Goal: Task Accomplishment & Management: Complete application form

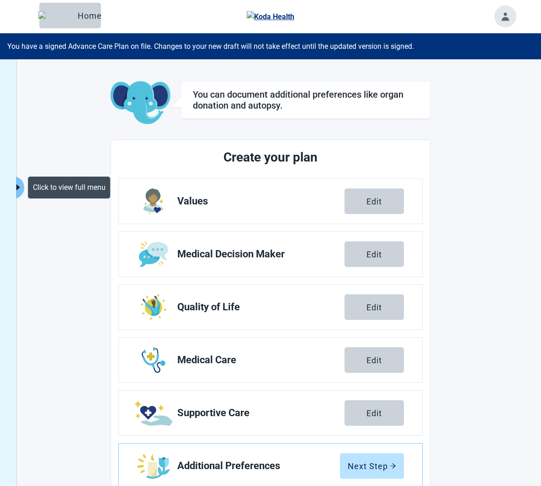
click at [22, 183] on icon "caret-right" at bounding box center [18, 187] width 9 height 9
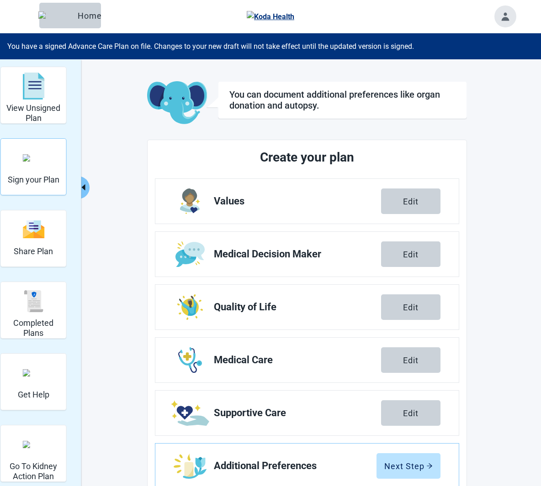
click at [44, 187] on div "Sign your Plan" at bounding box center [34, 167] width 52 height 53
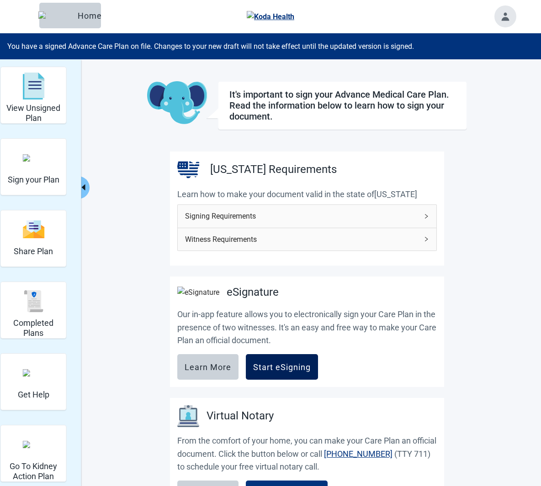
click at [281, 370] on div "Start eSigning" at bounding box center [282, 367] width 58 height 9
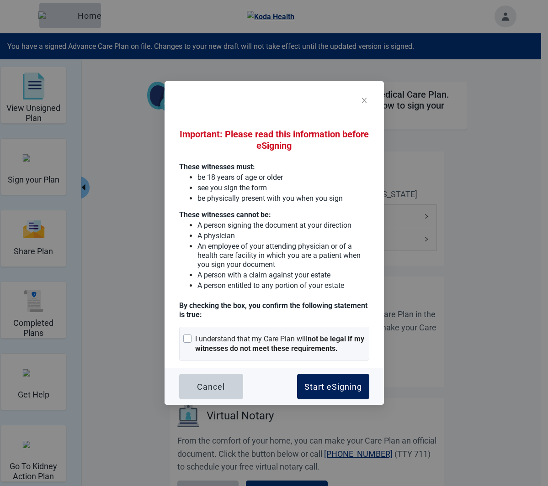
click at [329, 382] on div "Start eSigning" at bounding box center [333, 386] width 58 height 9
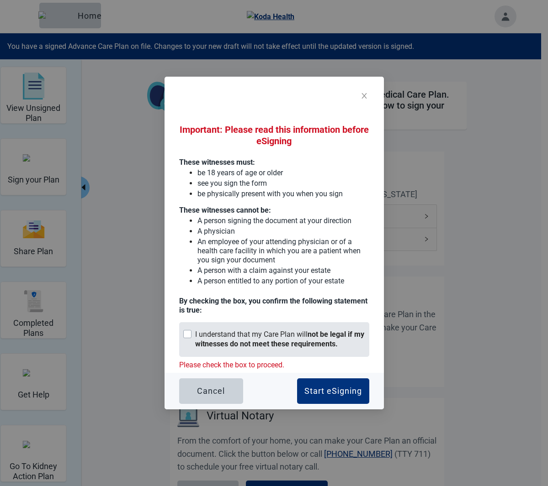
click at [301, 346] on strong "not be legal if my witnesses do not meet these requirements." at bounding box center [279, 339] width 169 height 18
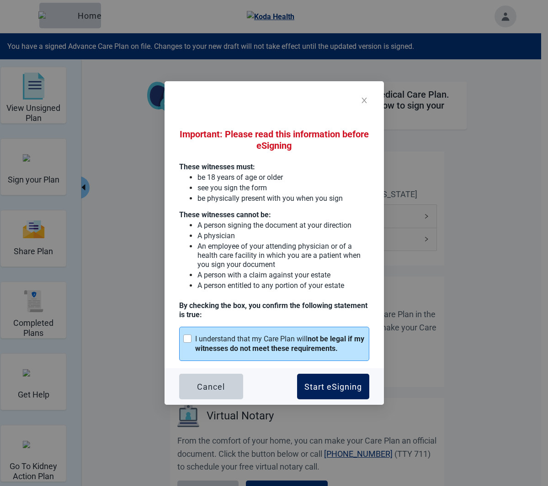
click at [328, 395] on button "Start eSigning" at bounding box center [333, 387] width 72 height 26
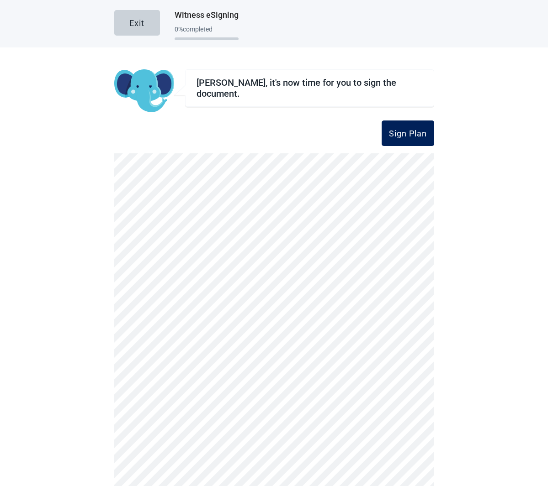
click at [410, 129] on div "Sign Plan" at bounding box center [408, 133] width 38 height 9
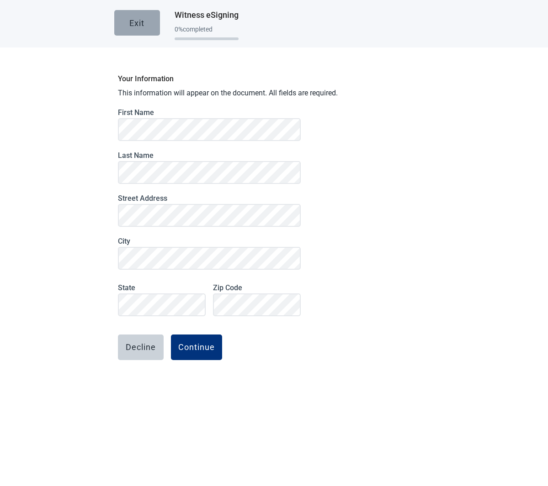
click at [150, 26] on button "Exit" at bounding box center [137, 23] width 46 height 26
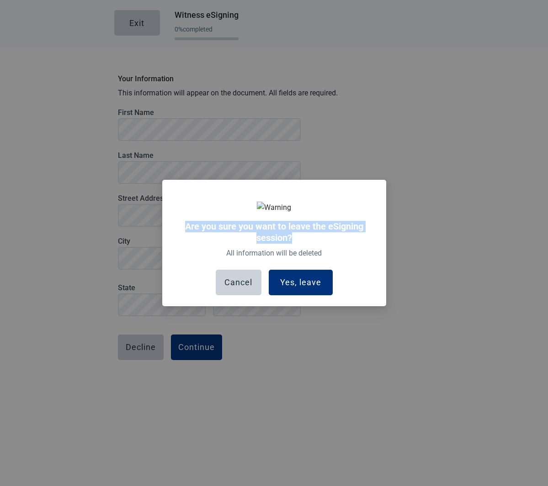
drag, startPoint x: 185, startPoint y: 226, endPoint x: 305, endPoint y: 238, distance: 120.7
click at [305, 238] on h2 "Are you sure you want to leave the eSigning session?" at bounding box center [274, 232] width 195 height 23
copy h2 "Are you sure you want to leave the eSigning session?"
click at [242, 291] on button "Cancel" at bounding box center [239, 283] width 46 height 26
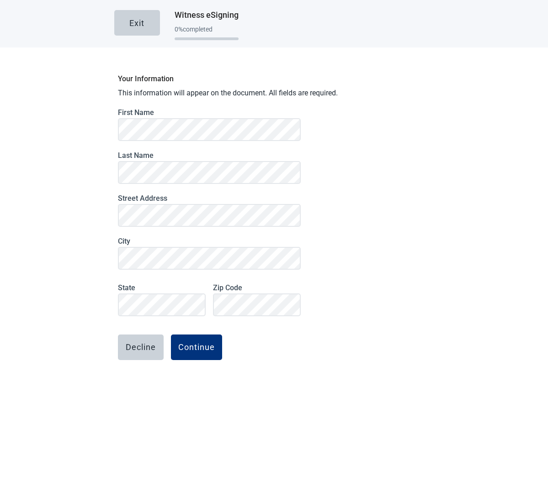
click at [138, 90] on p "This information will appear on the document. All fields are required." at bounding box center [274, 93] width 312 height 10
click at [253, 84] on h3 "Your Information" at bounding box center [274, 78] width 312 height 11
